Goal: Information Seeking & Learning: Learn about a topic

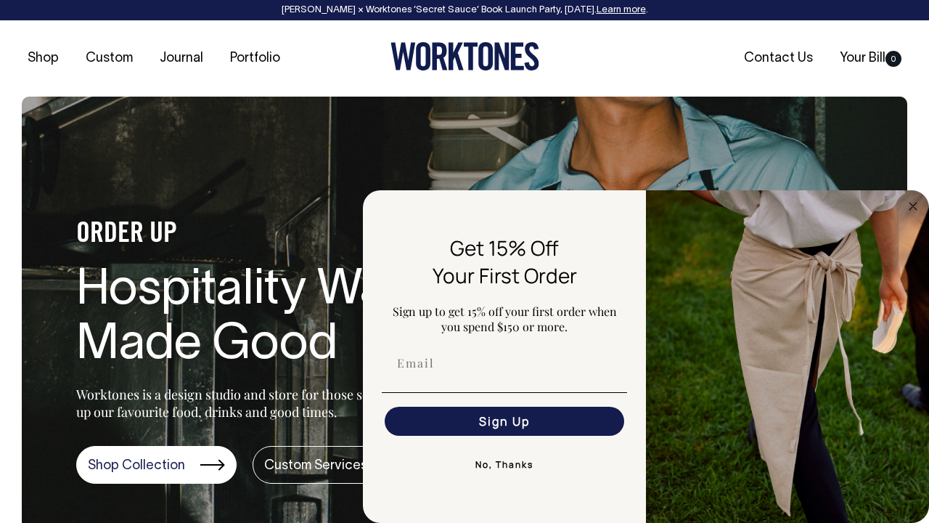
click at [504, 468] on button "No, Thanks" at bounding box center [504, 464] width 245 height 29
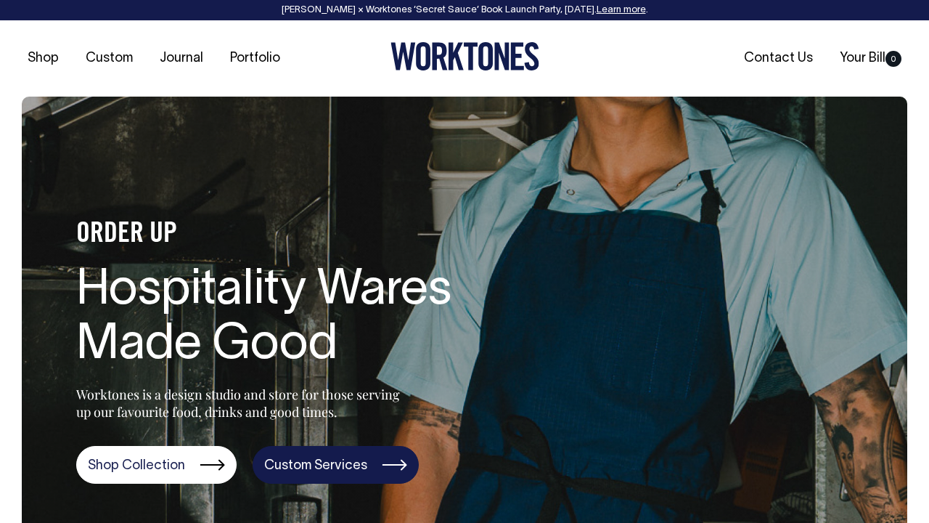
click at [341, 461] on link "Custom Services" at bounding box center [336, 465] width 166 height 38
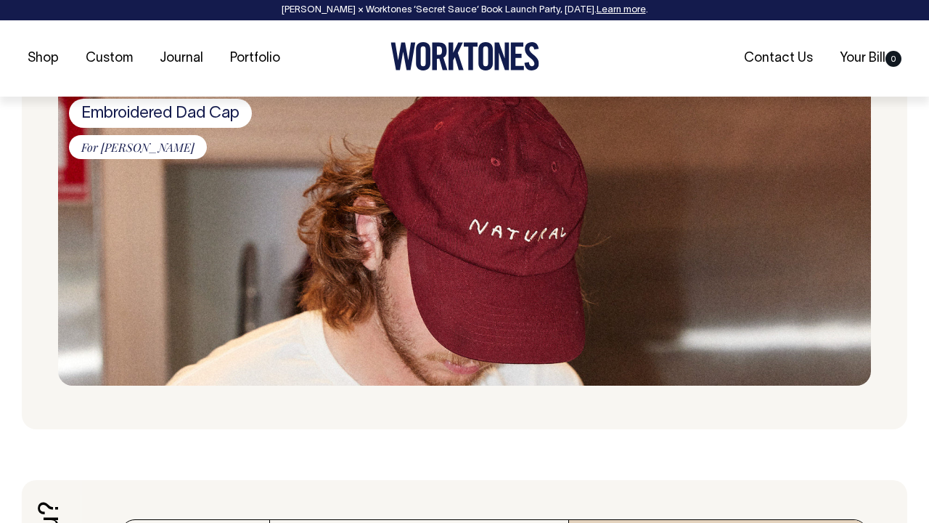
click at [463, 265] on img at bounding box center [464, 234] width 813 height 303
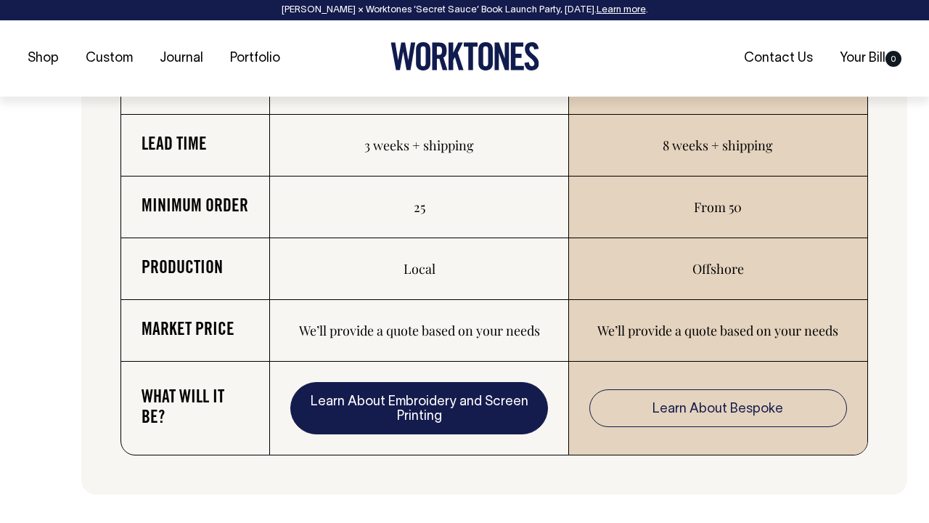
scroll to position [2716, 0]
click at [393, 409] on link "Learn About Embroidery and Screen Printing" at bounding box center [418, 407] width 257 height 52
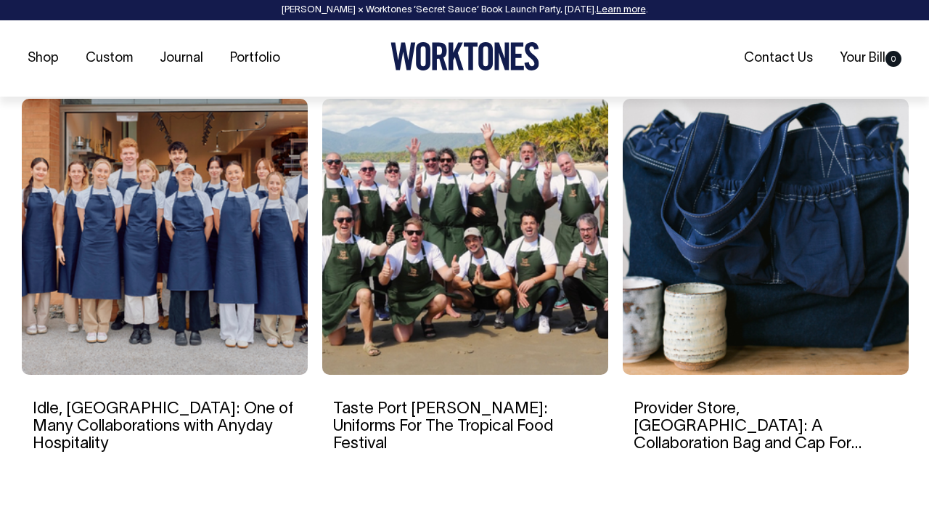
scroll to position [2340, 0]
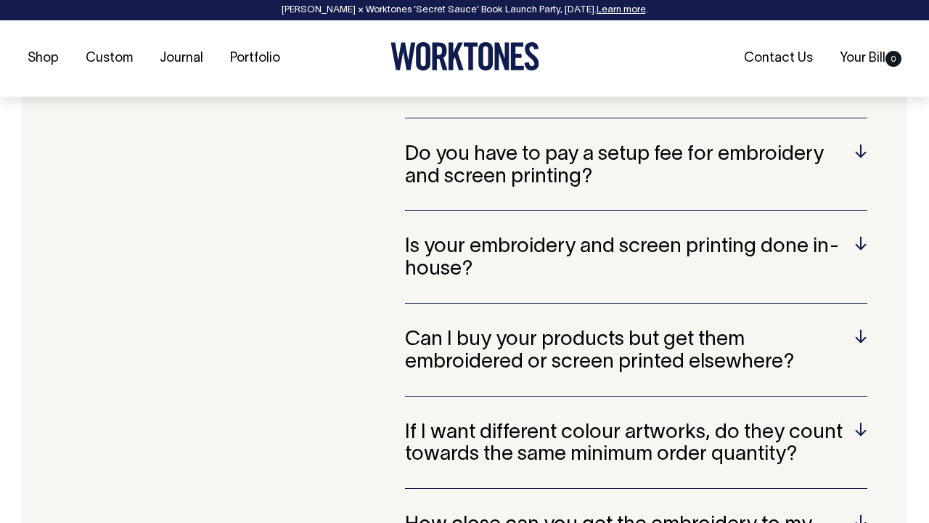
click at [550, 150] on h5 "Do you have to pay a setup fee for embroidery and screen printing?" at bounding box center [636, 166] width 463 height 45
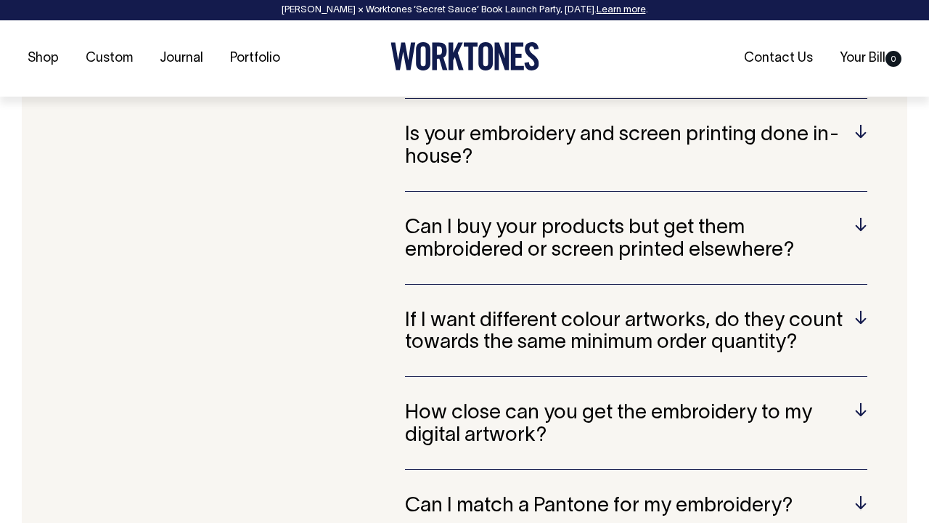
scroll to position [3181, 0]
click at [473, 156] on h5 "Is your embroidery and screen printing done in-house?" at bounding box center [636, 145] width 463 height 45
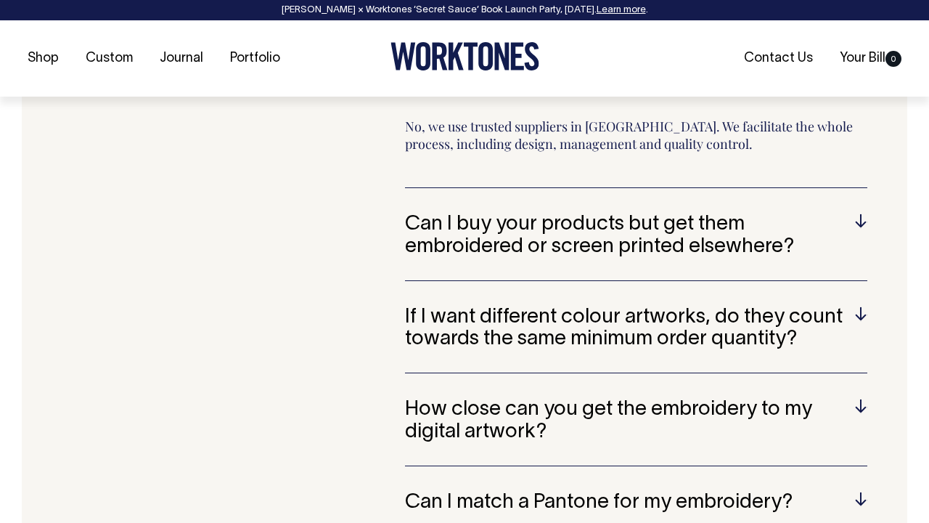
scroll to position [3149, 0]
click at [607, 220] on h5 "Can I buy your products but get them embroidered or screen printed elsewhere?" at bounding box center [636, 235] width 463 height 45
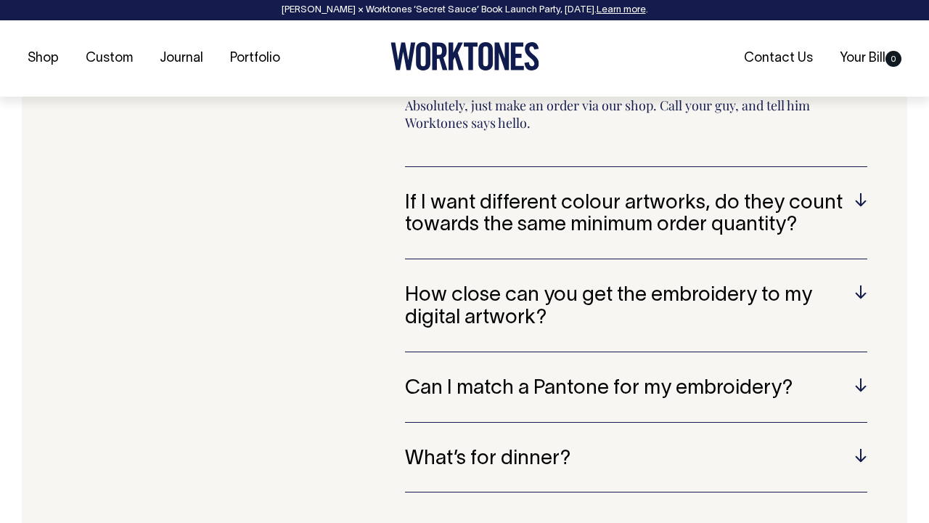
click at [594, 221] on h5 "If I want different colour artworks, do they count towards the same minimum ord…" at bounding box center [636, 214] width 463 height 45
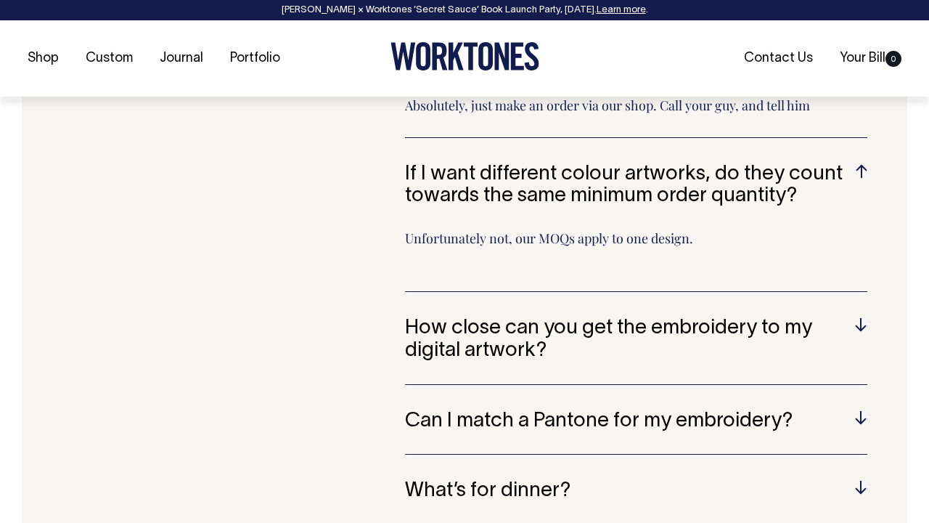
scroll to position [3263, 0]
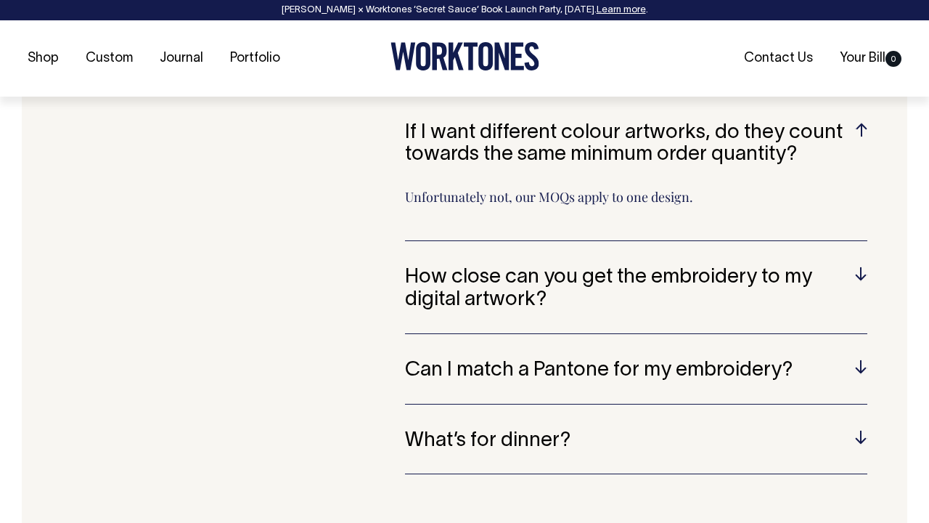
click at [511, 359] on h5 "Can I match a Pantone for my embroidery?" at bounding box center [636, 370] width 463 height 23
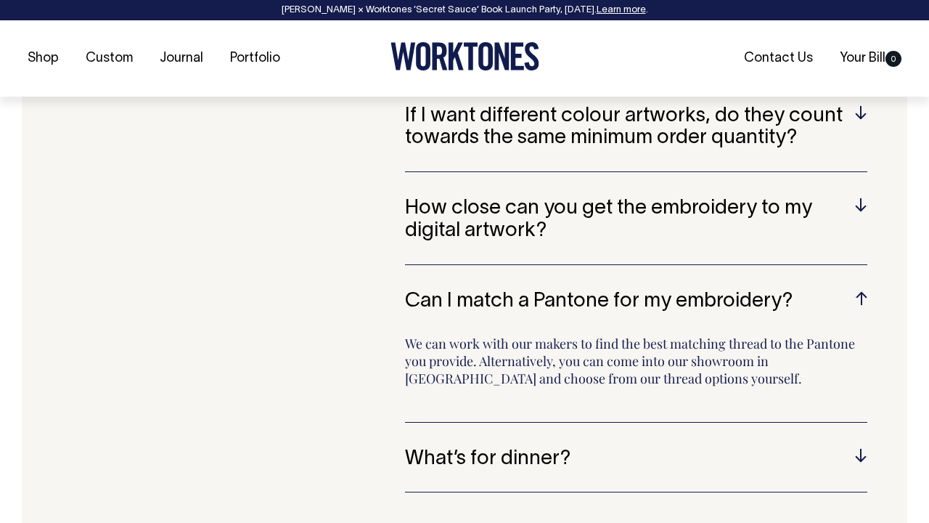
click at [502, 448] on h5 "What’s for dinner?" at bounding box center [636, 459] width 463 height 23
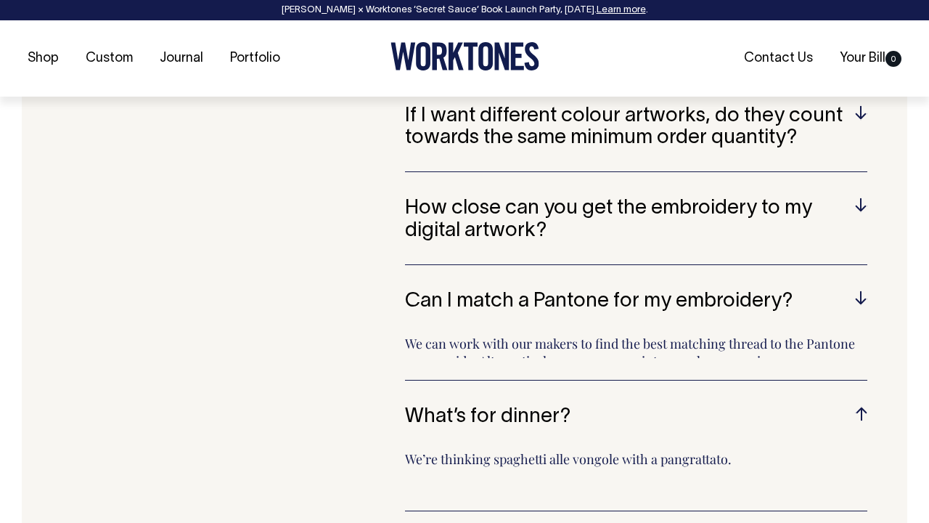
scroll to position [3281, 0]
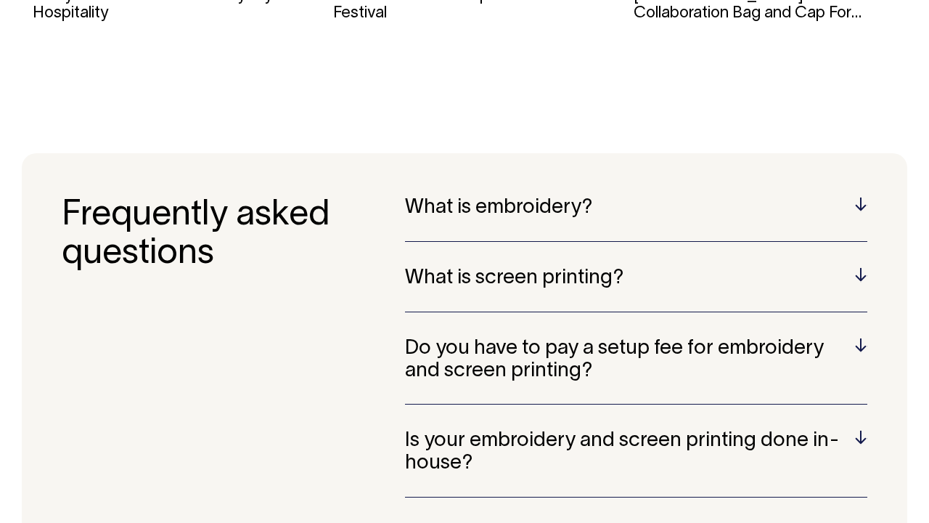
click at [566, 204] on h5 "What is embroidery?" at bounding box center [636, 208] width 463 height 23
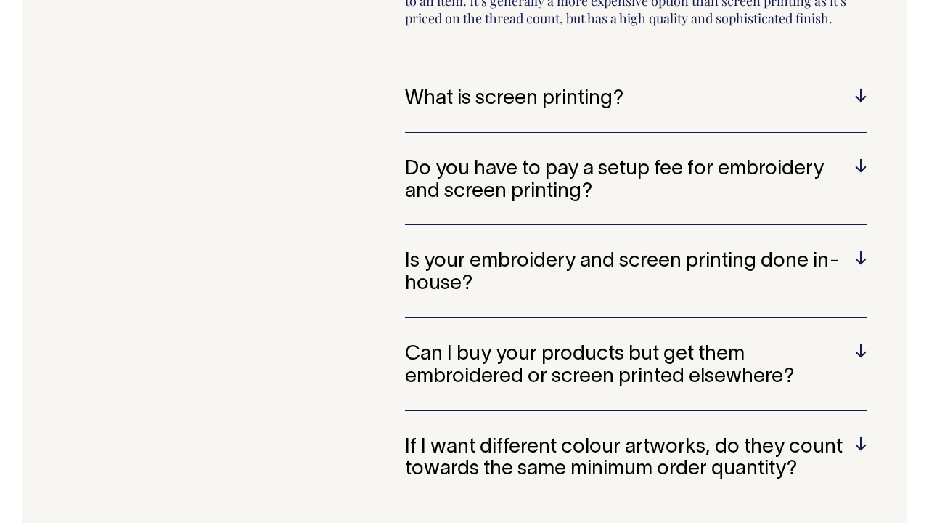
scroll to position [3070, 0]
click at [570, 175] on h5 "Do you have to pay a setup fee for embroidery and screen printing?" at bounding box center [636, 181] width 463 height 45
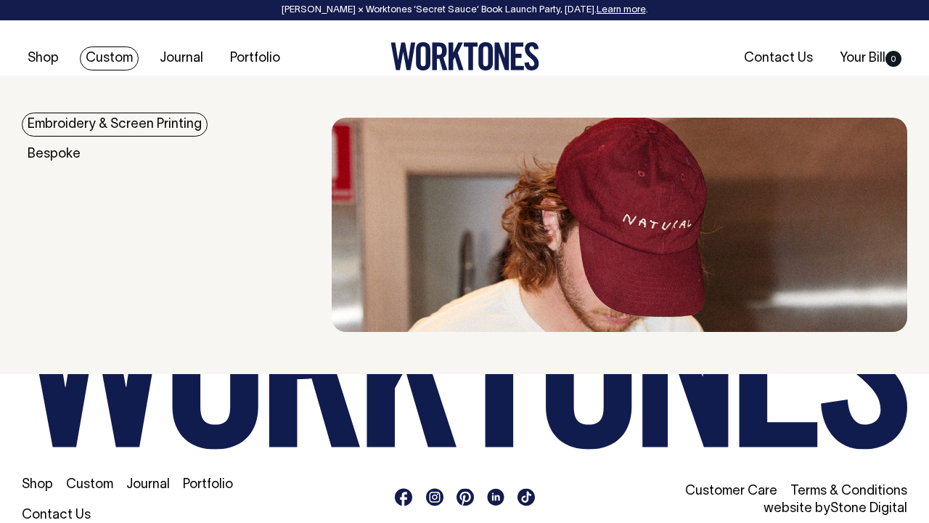
scroll to position [5277, 0]
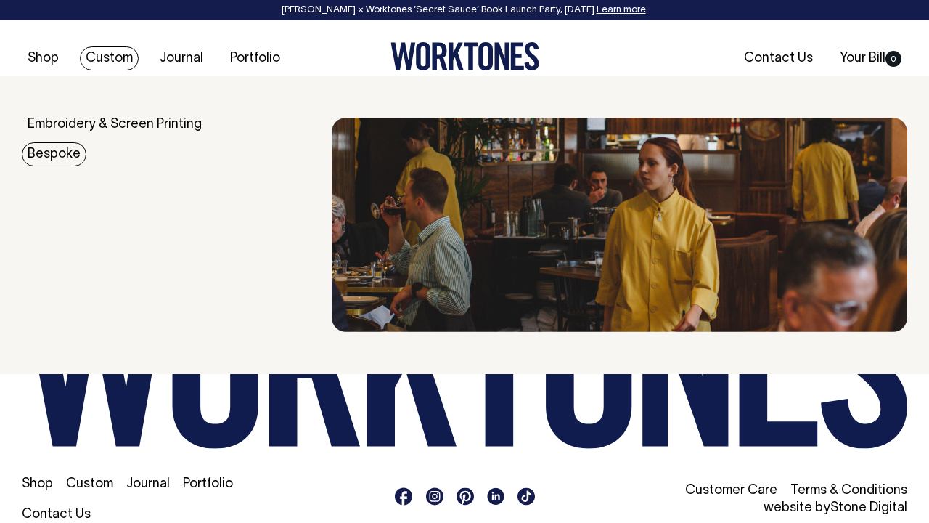
click at [62, 155] on link "Bespoke" at bounding box center [54, 154] width 65 height 24
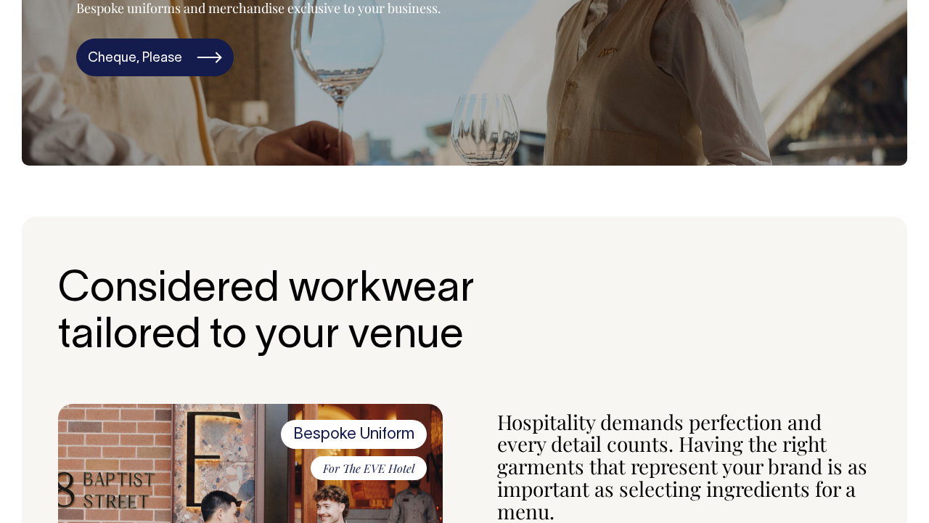
click at [198, 62] on link "Cheque, Please" at bounding box center [155, 57] width 158 height 38
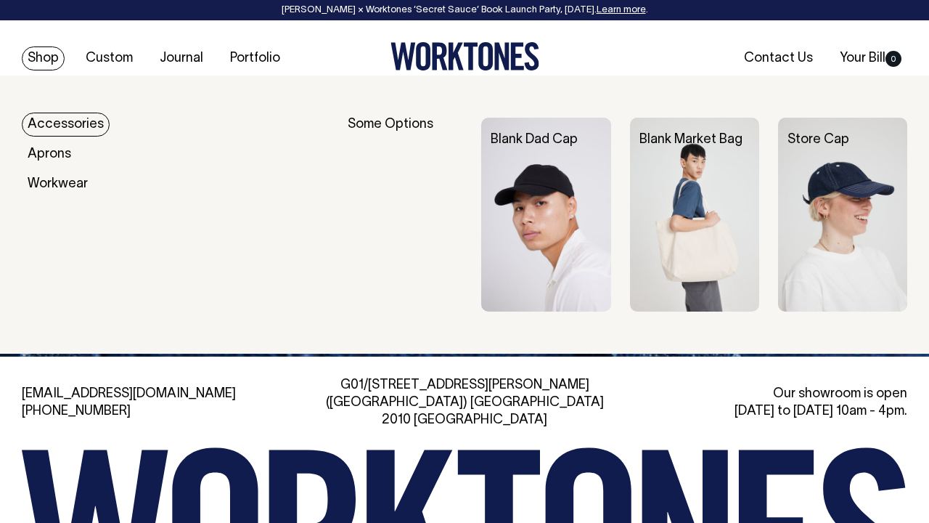
scroll to position [5750, 0]
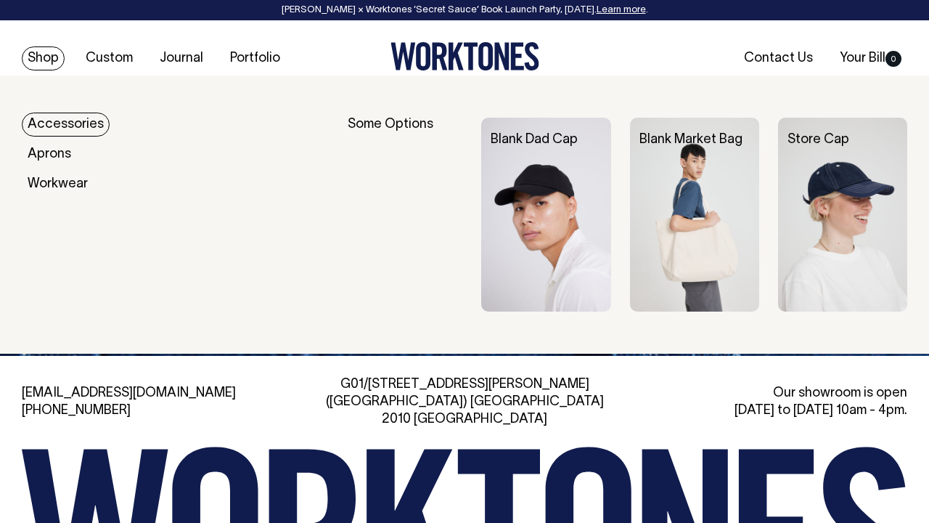
click at [70, 123] on link "Accessories" at bounding box center [66, 125] width 88 height 24
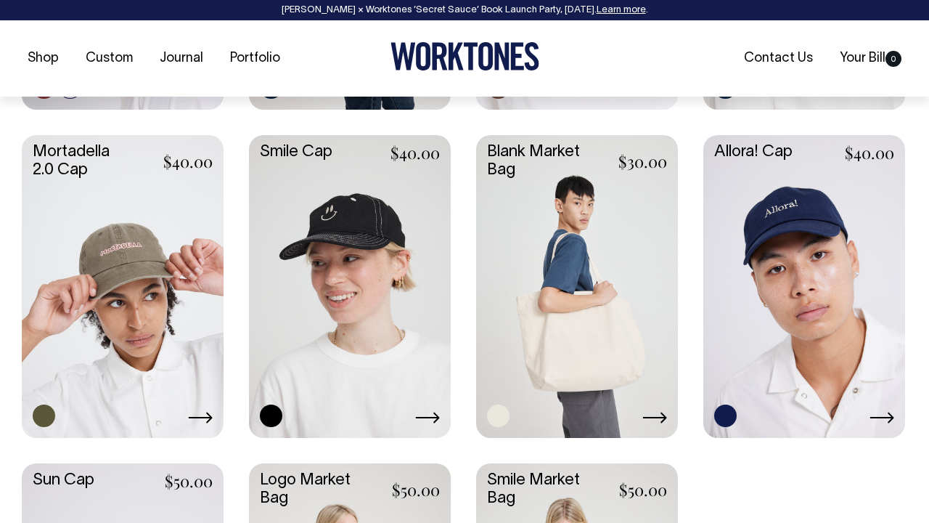
scroll to position [1035, 0]
